Goal: Task Accomplishment & Management: Manage account settings

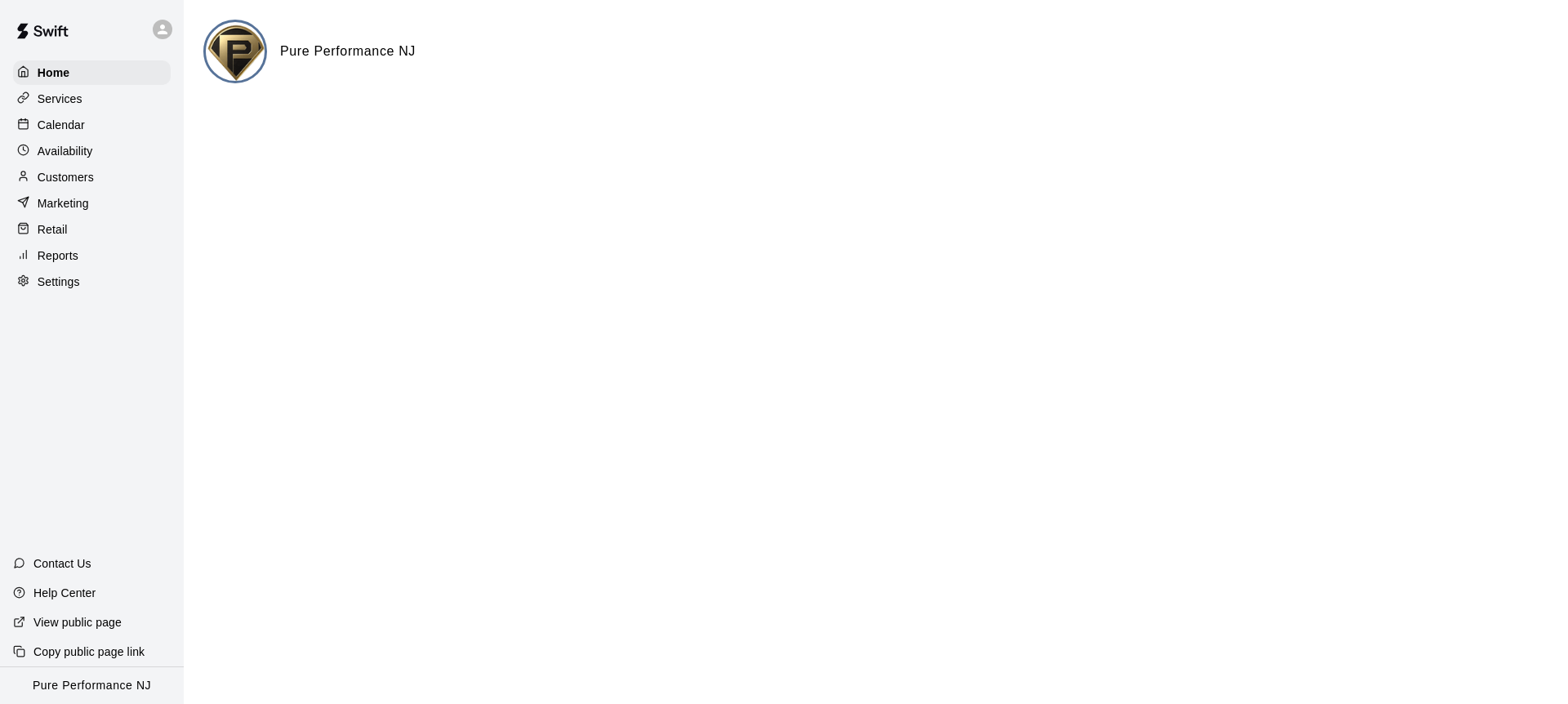
click at [83, 117] on p "Calendar" at bounding box center [61, 124] width 47 height 17
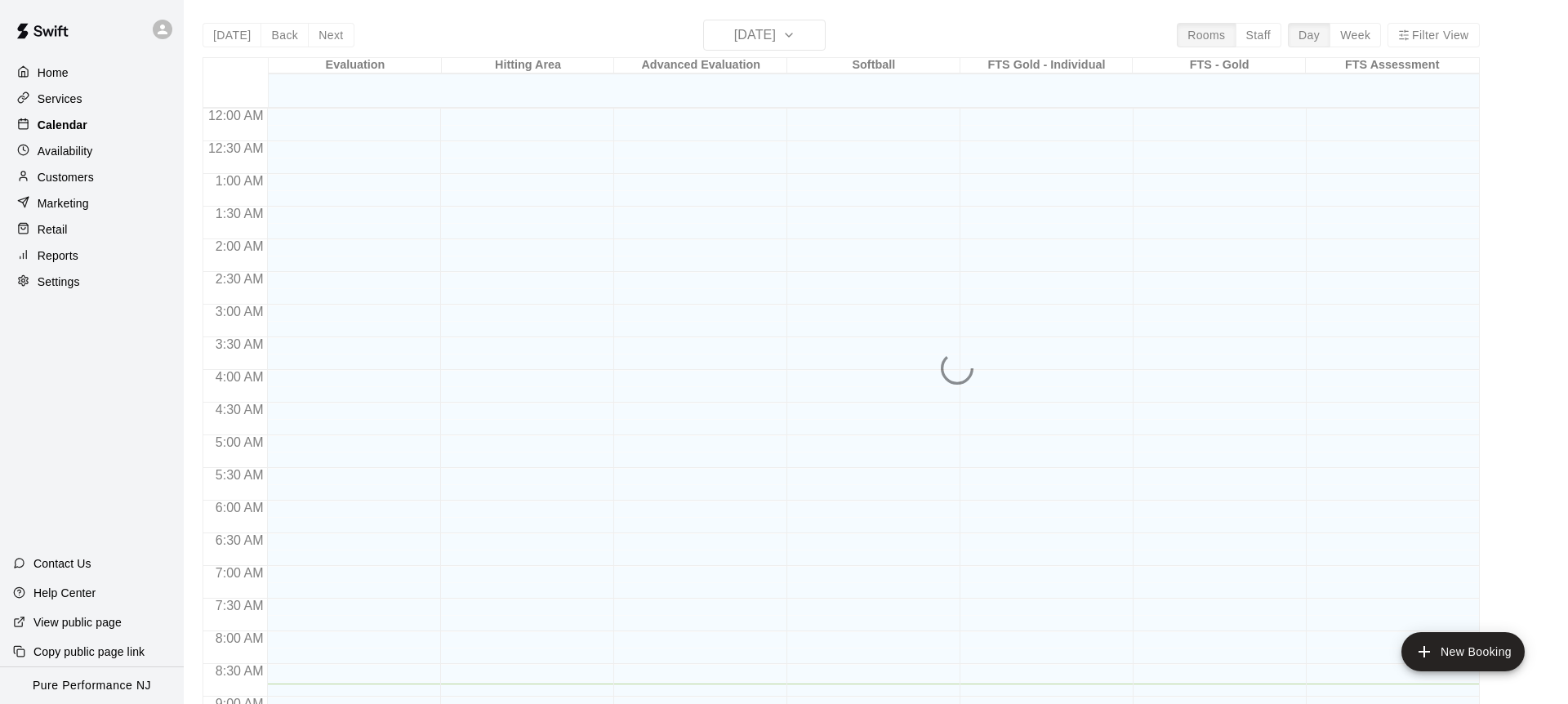
scroll to position [575, 0]
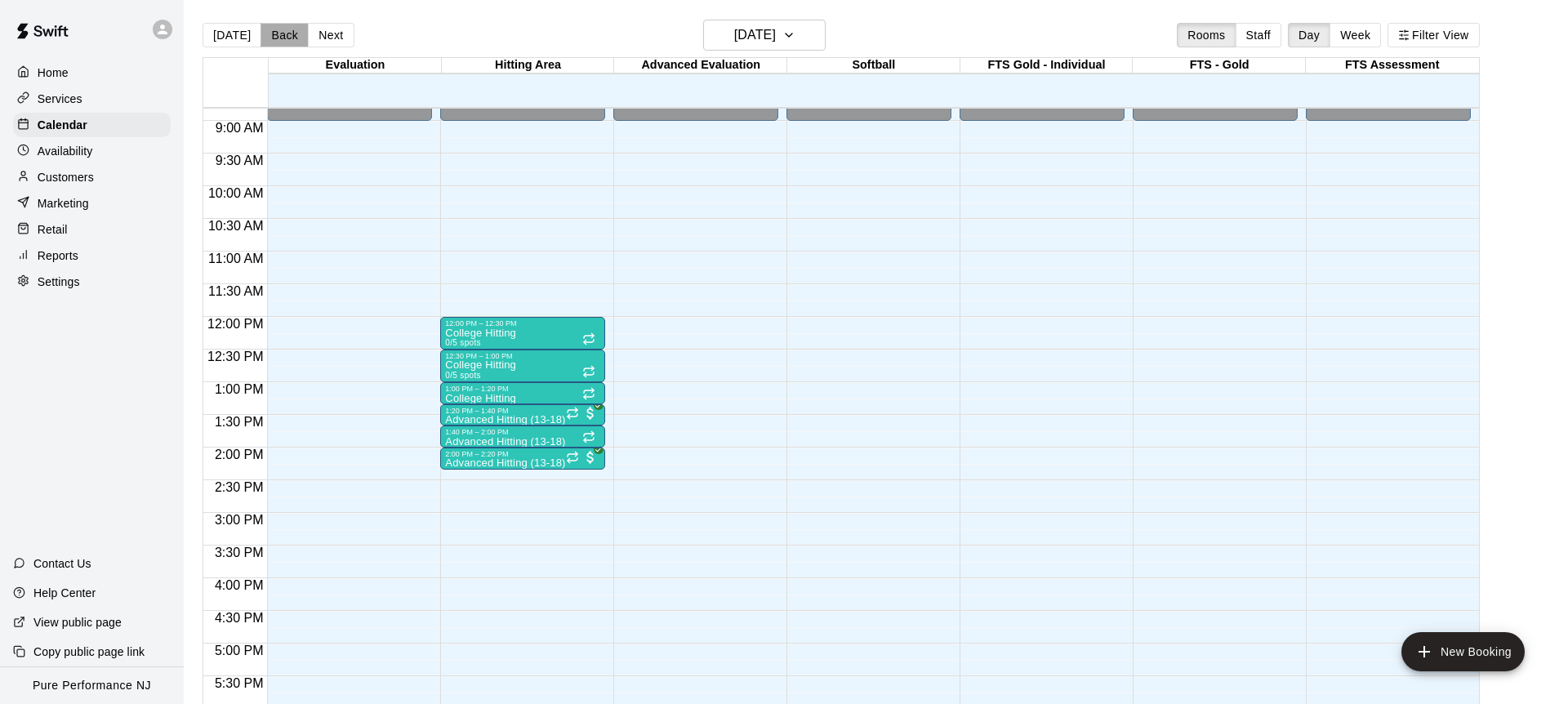
click at [277, 29] on button "Back" at bounding box center [284, 35] width 48 height 24
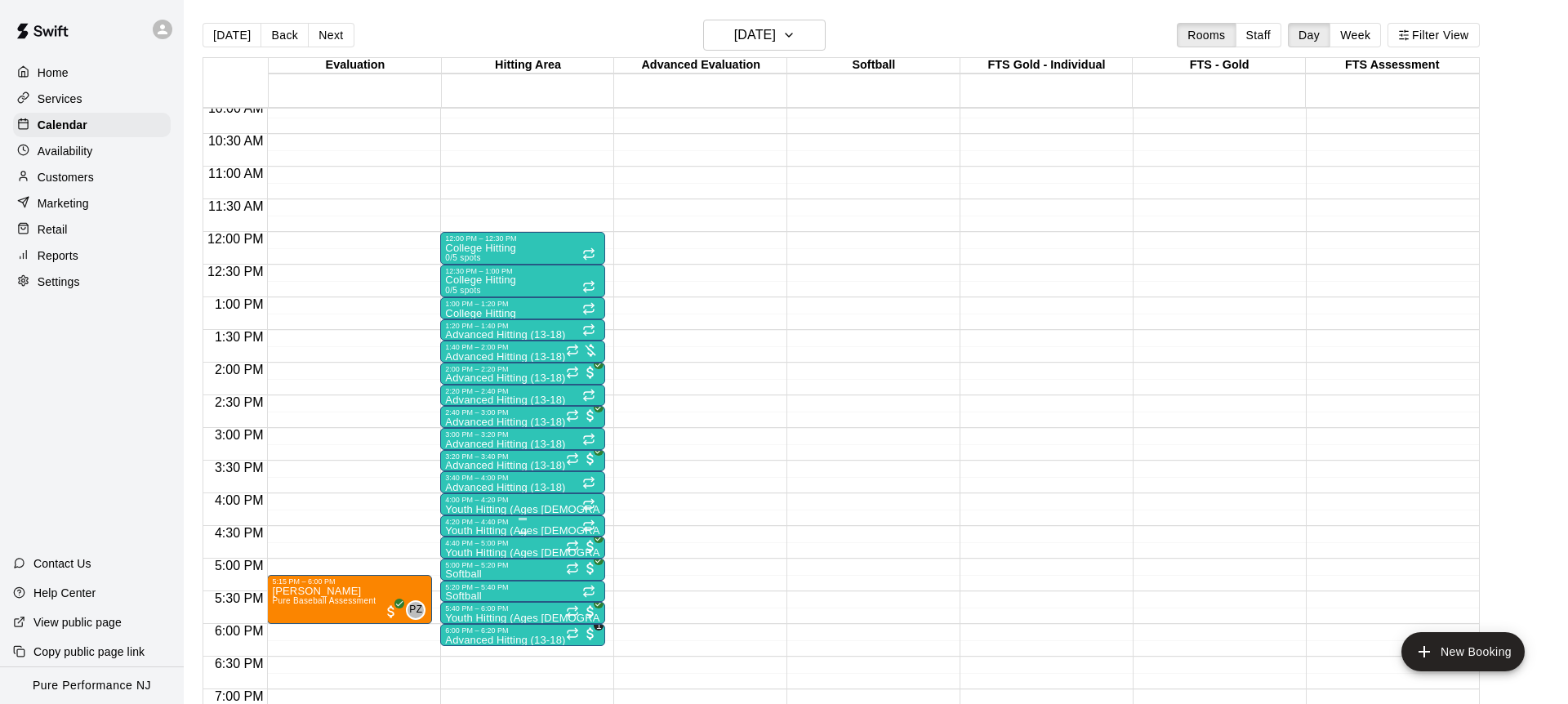
scroll to position [734, 0]
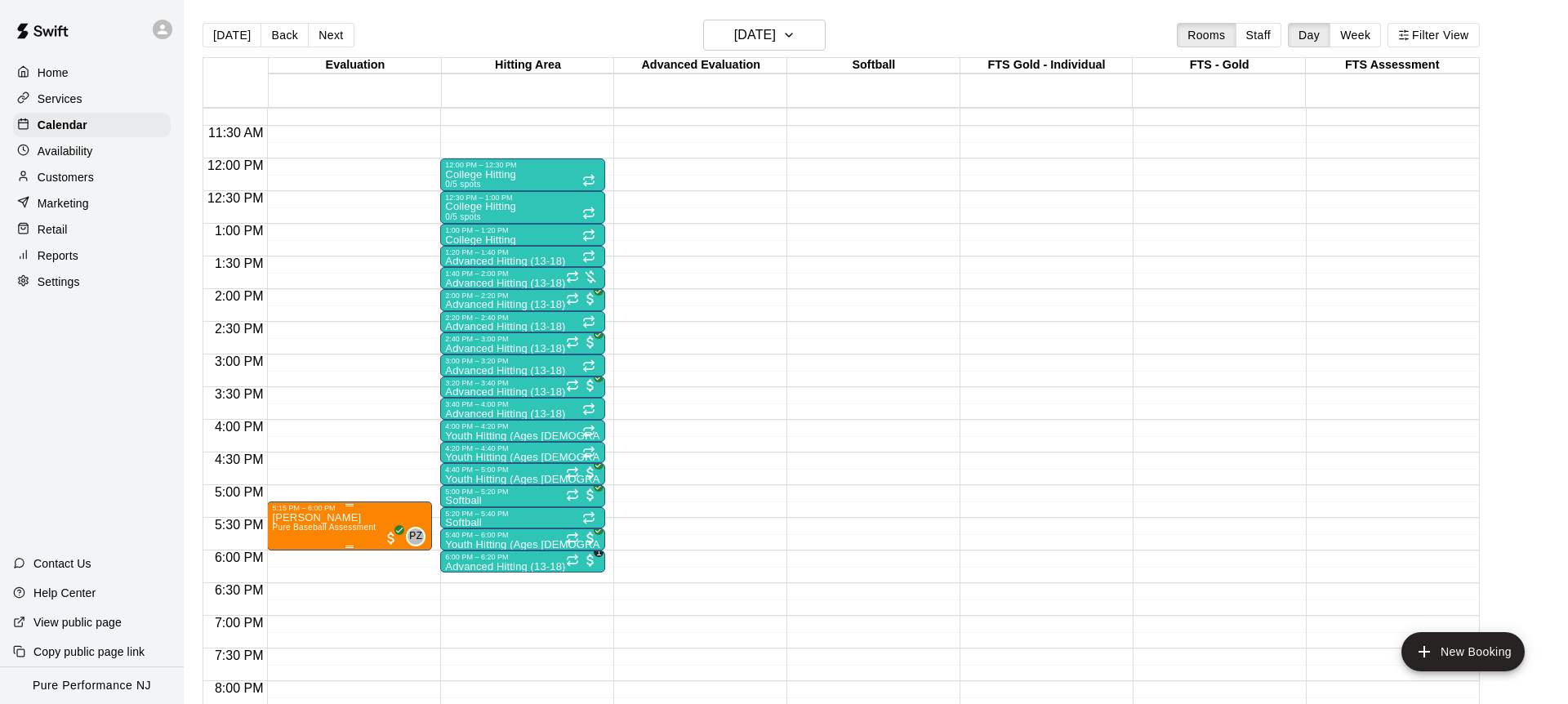
click at [315, 530] on span "Pure Baseball Assessment" at bounding box center [323, 526] width 104 height 9
click at [291, 577] on img "edit" at bounding box center [290, 579] width 19 height 19
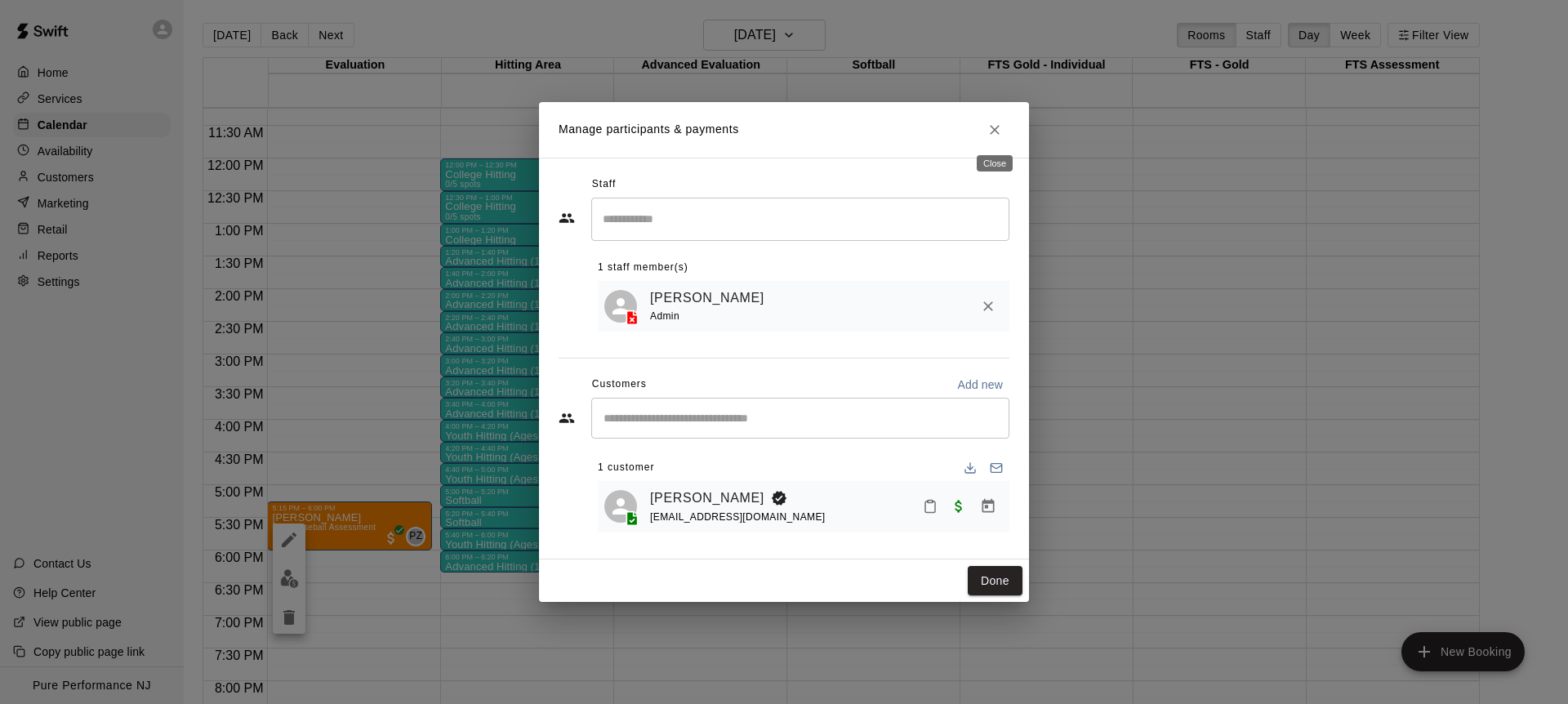
click at [993, 131] on icon "Close" at bounding box center [994, 130] width 17 height 17
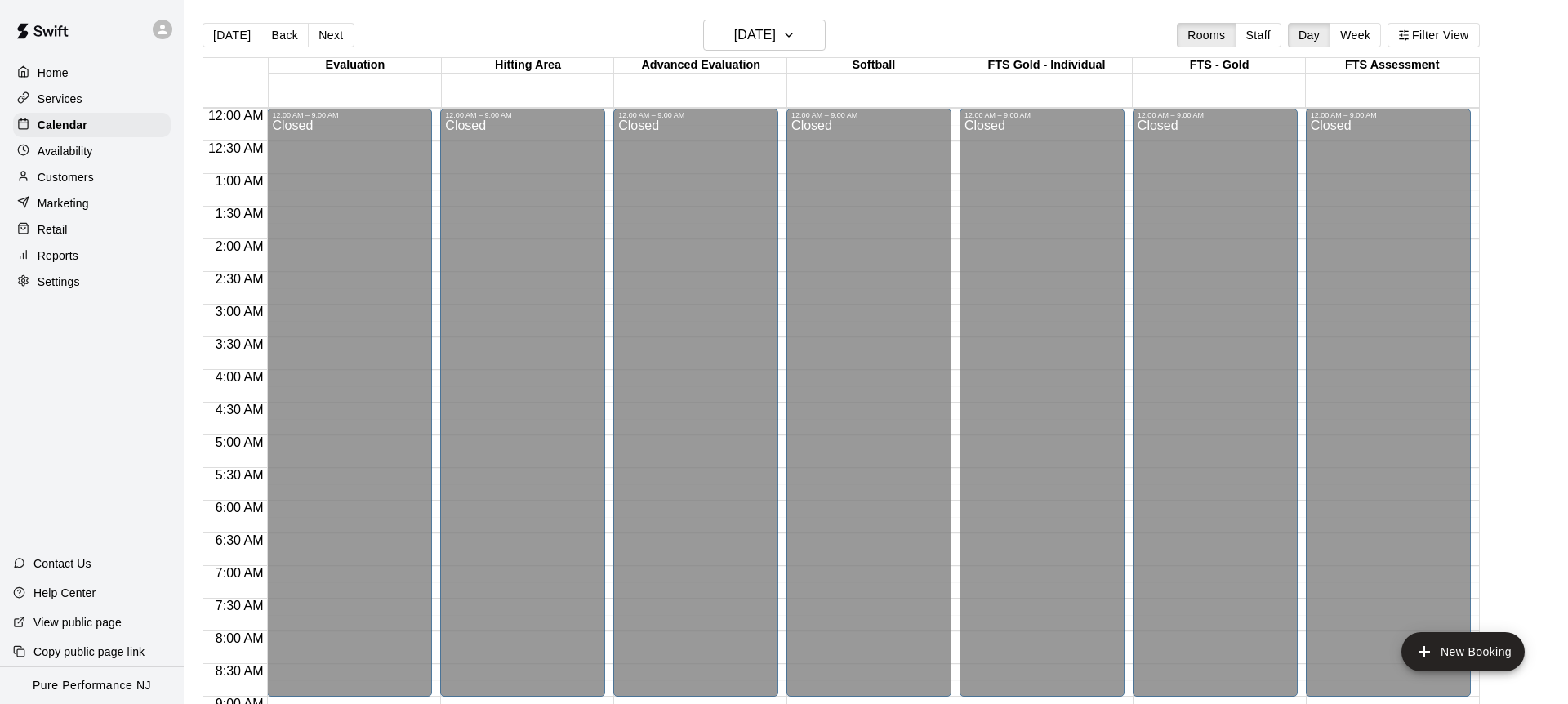
scroll to position [734, 0]
